Goal: Transaction & Acquisition: Purchase product/service

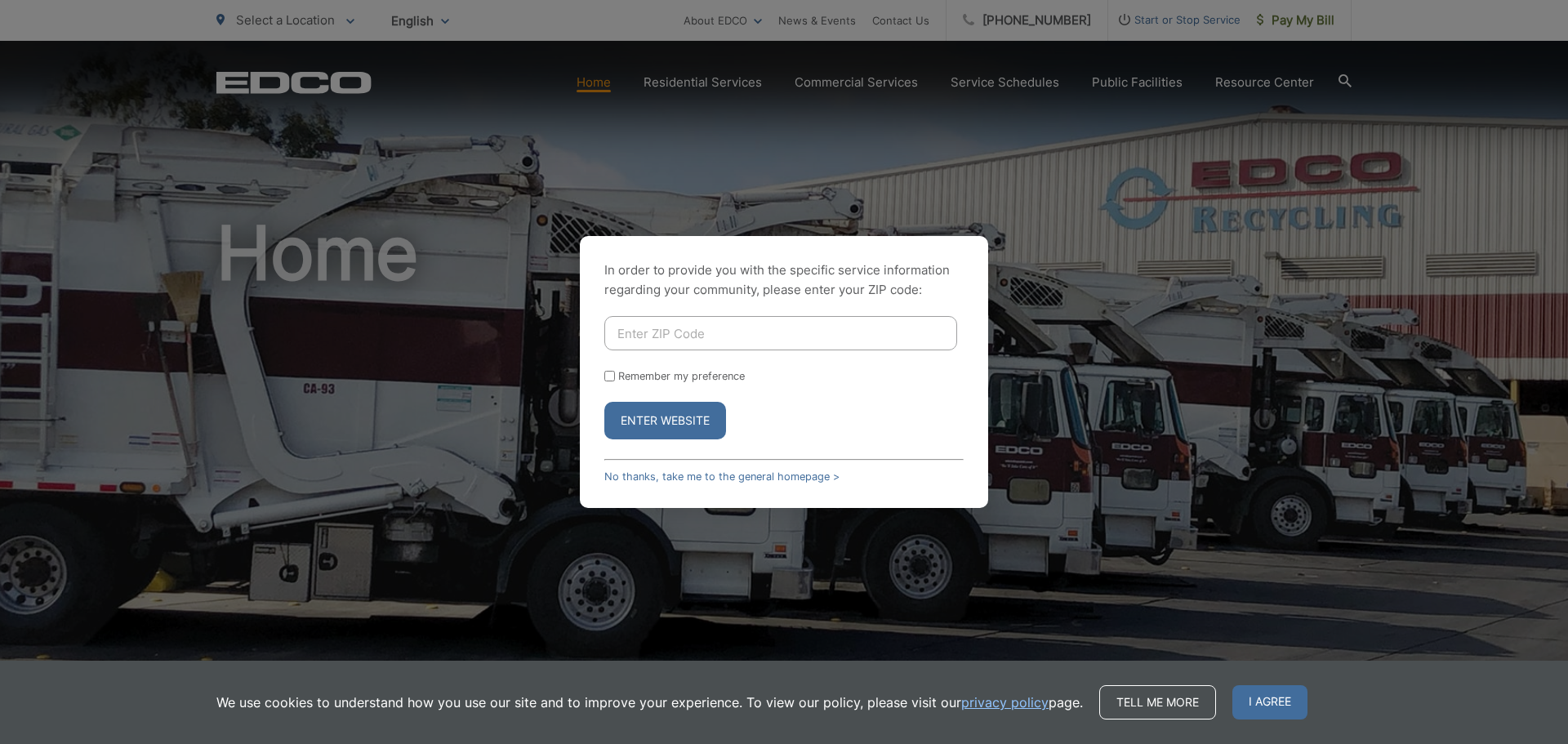
click at [684, 331] on input "Enter ZIP Code" at bounding box center [781, 333] width 353 height 35
type input "92020"
click at [604, 402] on button "Enter Website" at bounding box center [665, 420] width 122 height 37
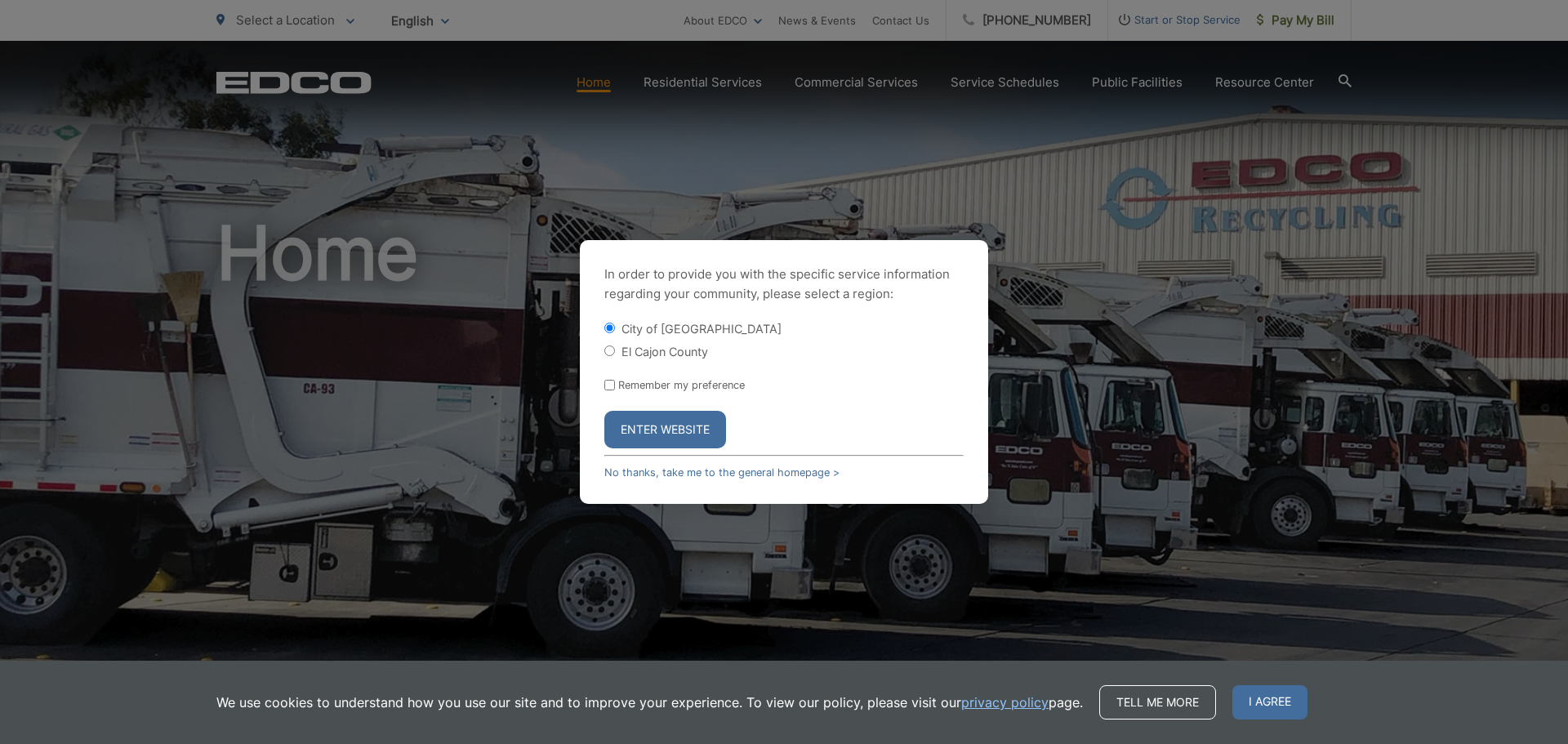
click at [693, 430] on button "Enter Website" at bounding box center [665, 429] width 122 height 37
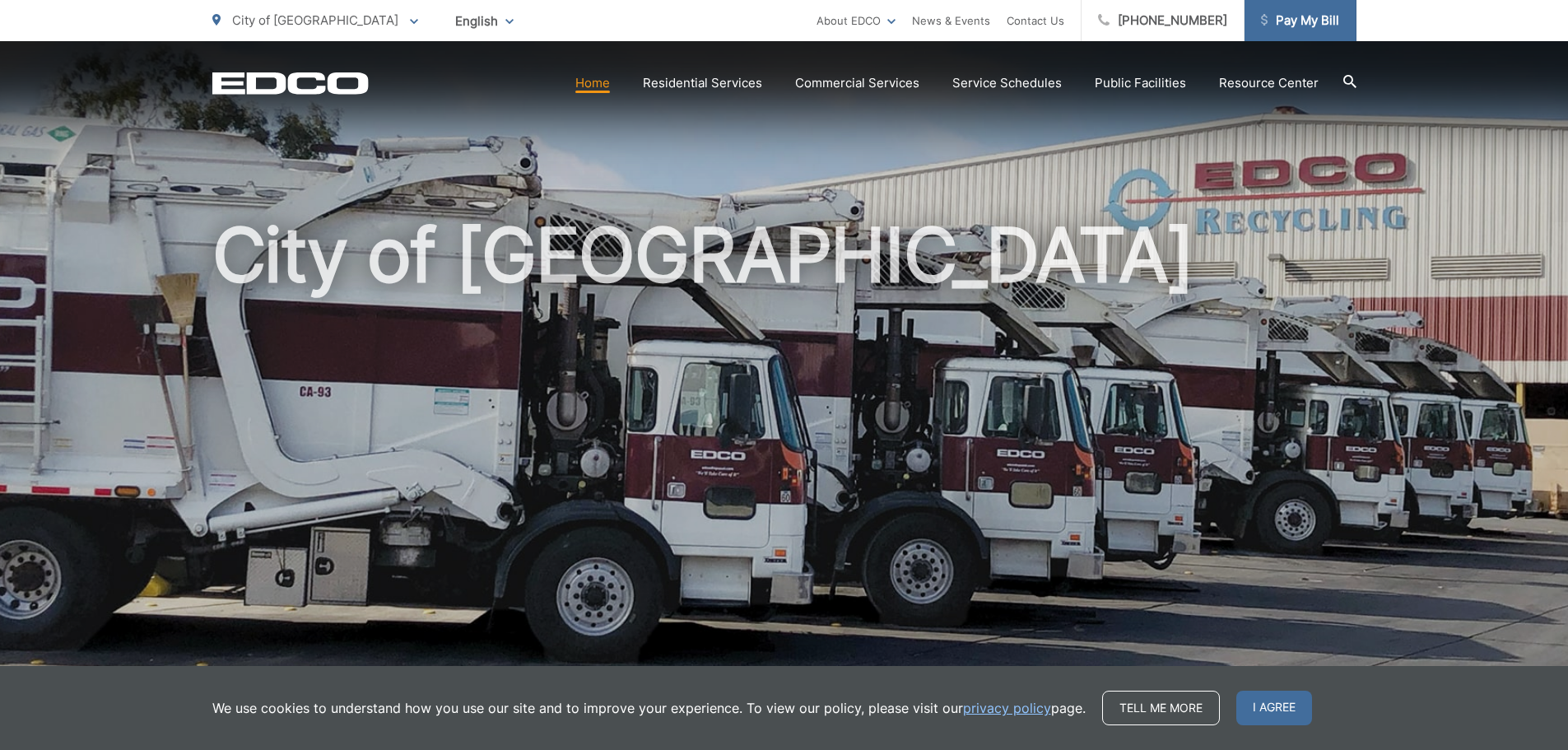
click at [1259, 32] on link "Pay My Bill" at bounding box center [1301, 20] width 112 height 41
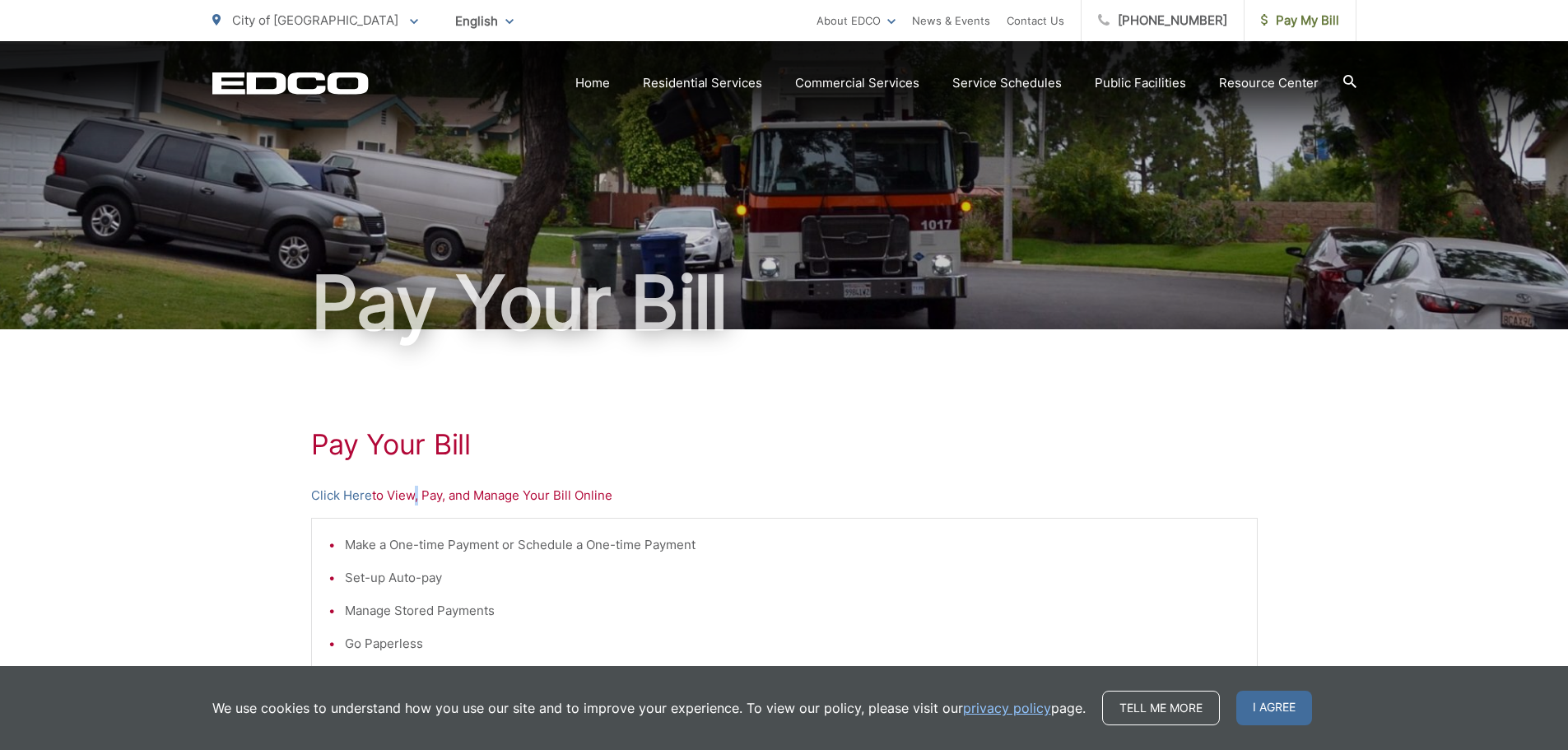
click at [412, 491] on p "Click Here to View, Pay, and Manage Your Bill Online" at bounding box center [784, 495] width 946 height 20
click at [412, 493] on p "Click Here to View, Pay, and Manage Your Bill Online" at bounding box center [784, 495] width 946 height 20
click at [334, 498] on link "Click Here" at bounding box center [342, 495] width 60 height 20
